Goal: Information Seeking & Learning: Learn about a topic

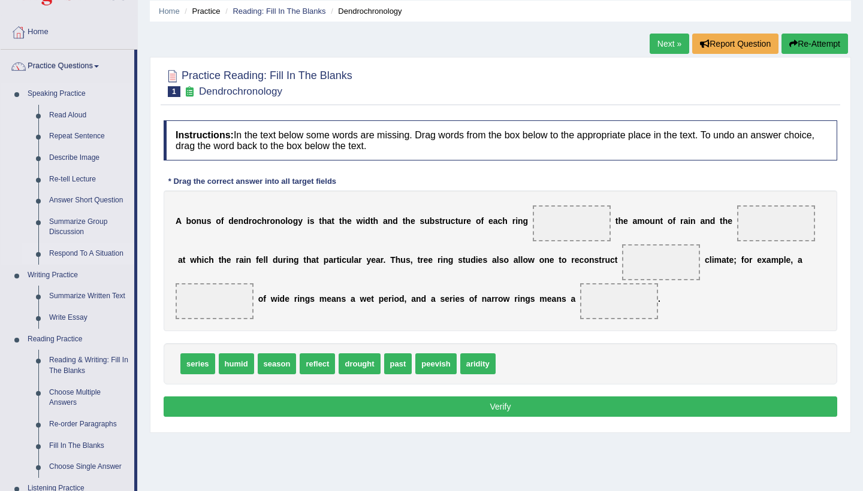
scroll to position [46, 0]
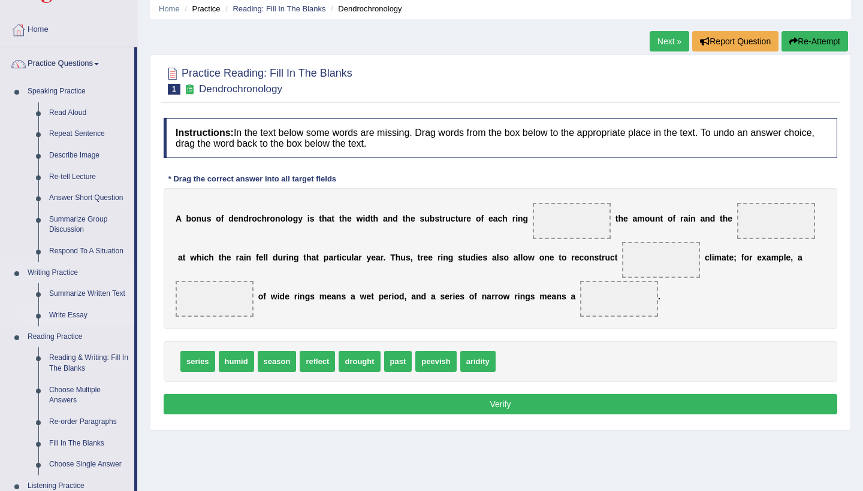
click at [64, 310] on link "Write Essay" at bounding box center [89, 316] width 91 height 22
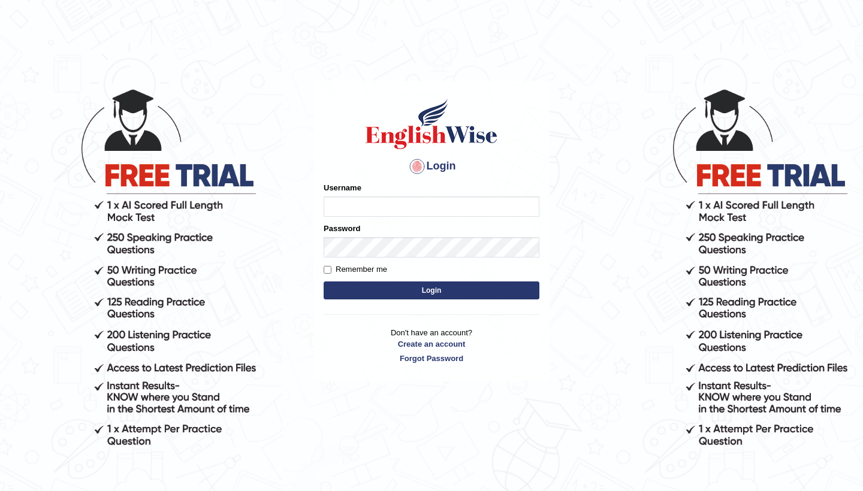
click at [343, 209] on input "Username" at bounding box center [432, 207] width 216 height 20
type input "0481871912"
click at [524, 292] on button "Login" at bounding box center [432, 291] width 216 height 18
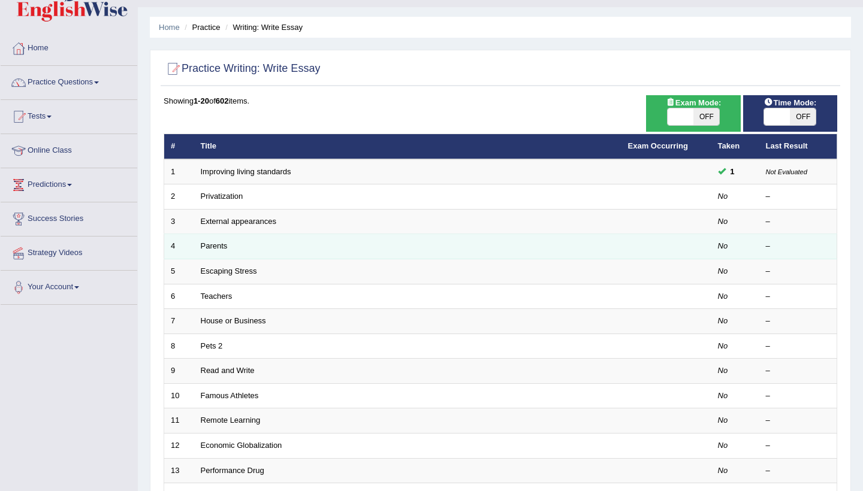
scroll to position [32, 0]
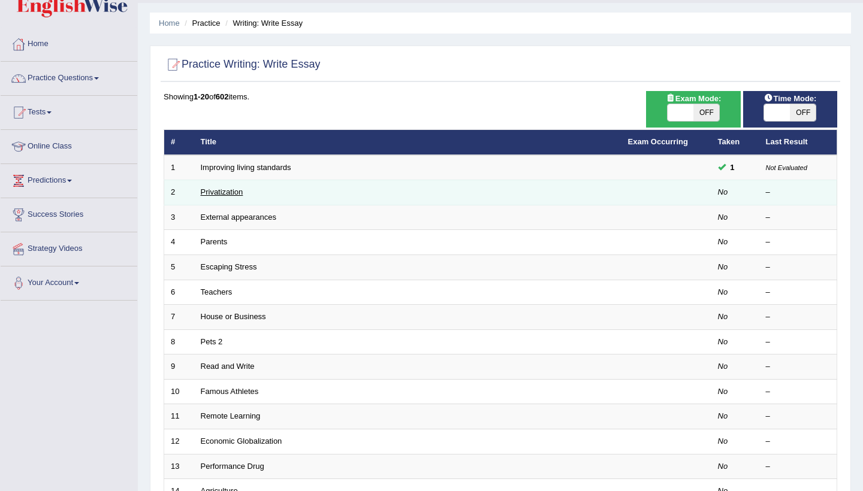
click at [209, 189] on link "Privatization" at bounding box center [222, 192] width 43 height 9
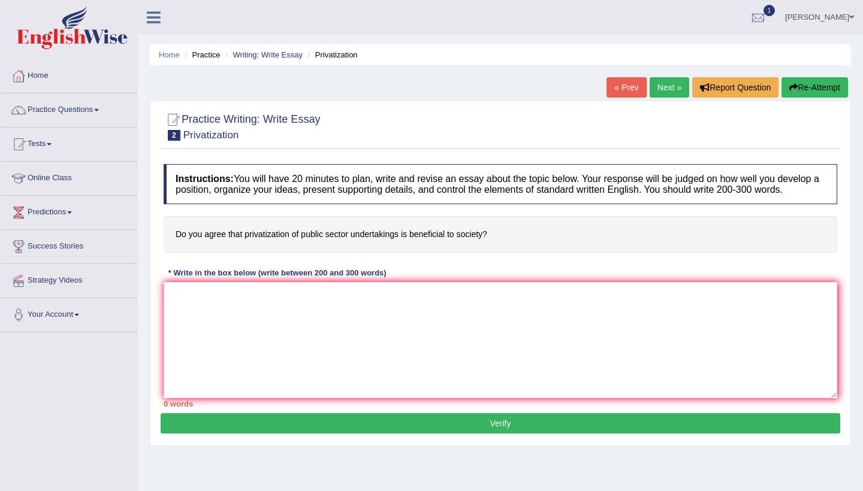
click at [663, 89] on link "Next »" at bounding box center [670, 87] width 40 height 20
click at [88, 112] on link "Practice Questions" at bounding box center [69, 108] width 137 height 30
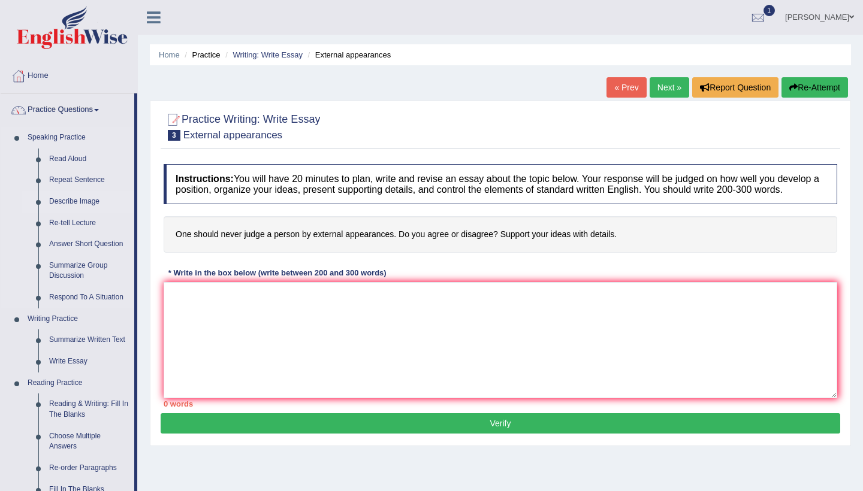
click at [70, 203] on link "Describe Image" at bounding box center [89, 202] width 91 height 22
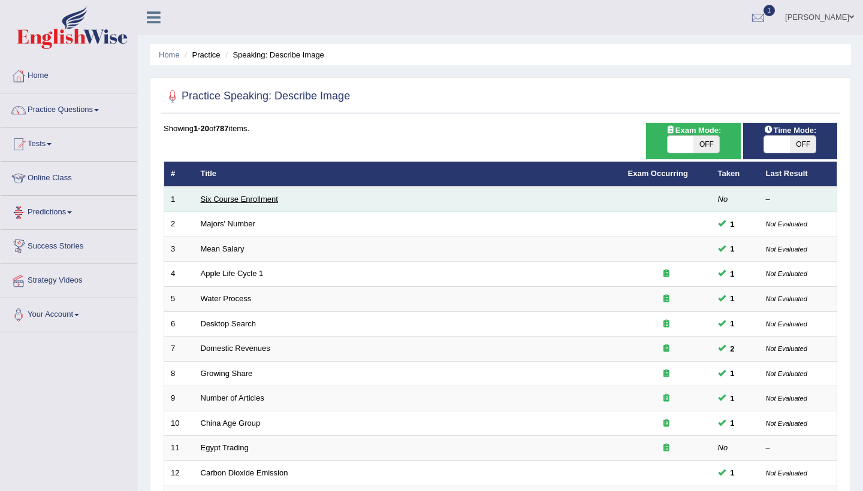
click at [212, 195] on link "Six Course Enrollment" at bounding box center [239, 199] width 77 height 9
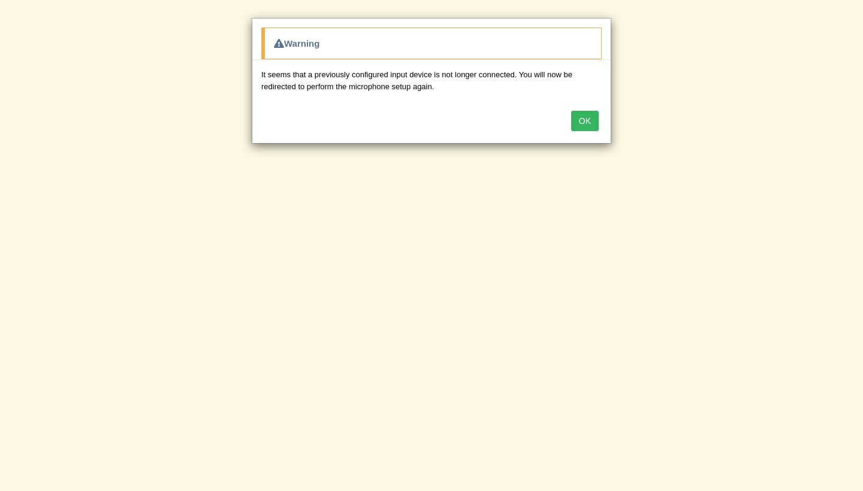
click at [589, 119] on button "OK" at bounding box center [585, 121] width 28 height 20
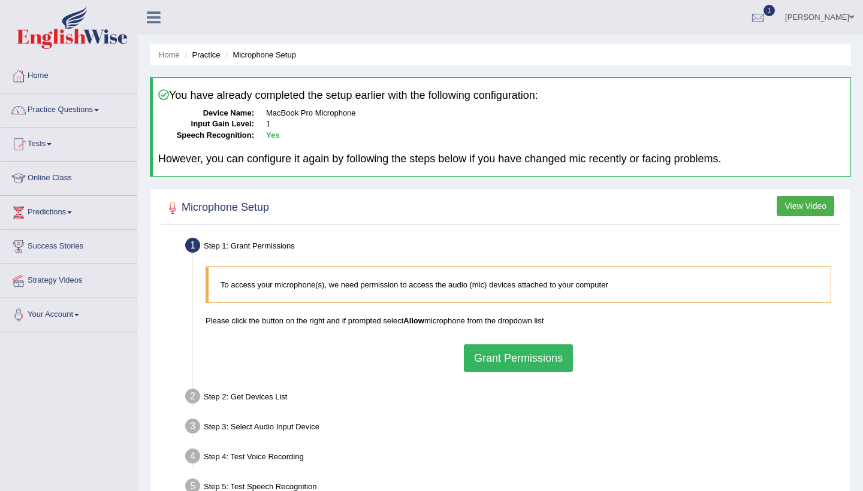
click at [545, 360] on button "Grant Permissions" at bounding box center [518, 359] width 109 height 28
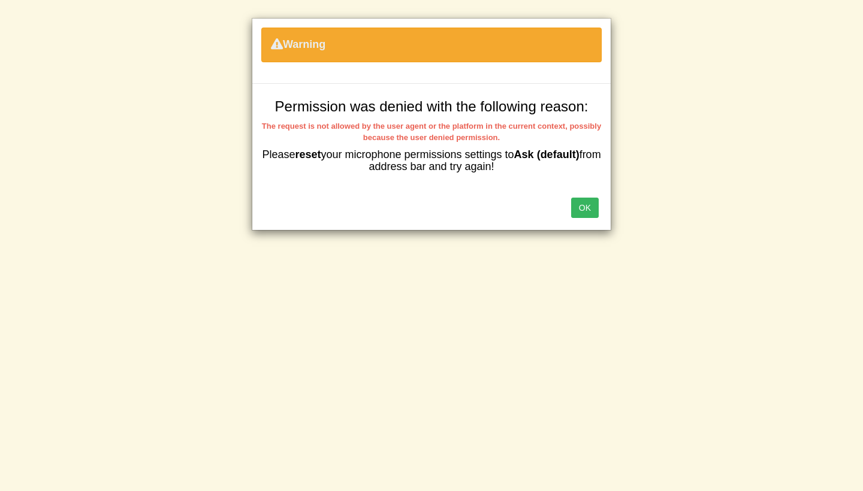
click at [584, 201] on button "OK" at bounding box center [585, 208] width 28 height 20
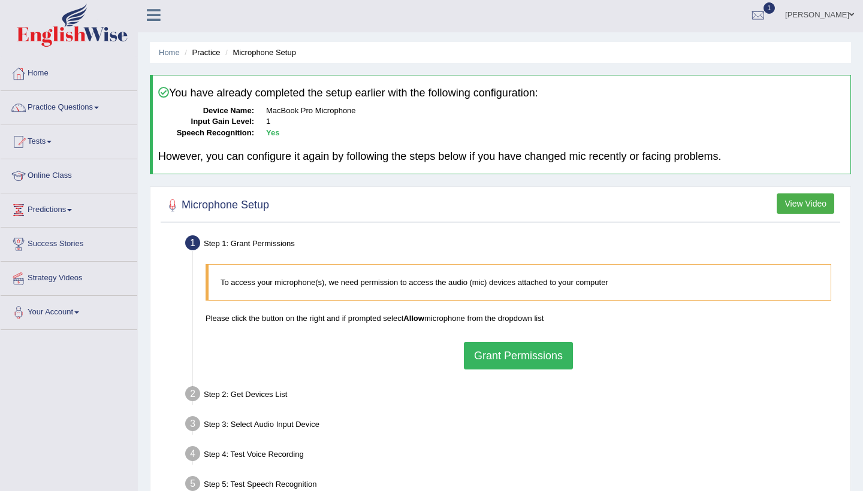
scroll to position [2, 0]
